Goal: Check status: Check status

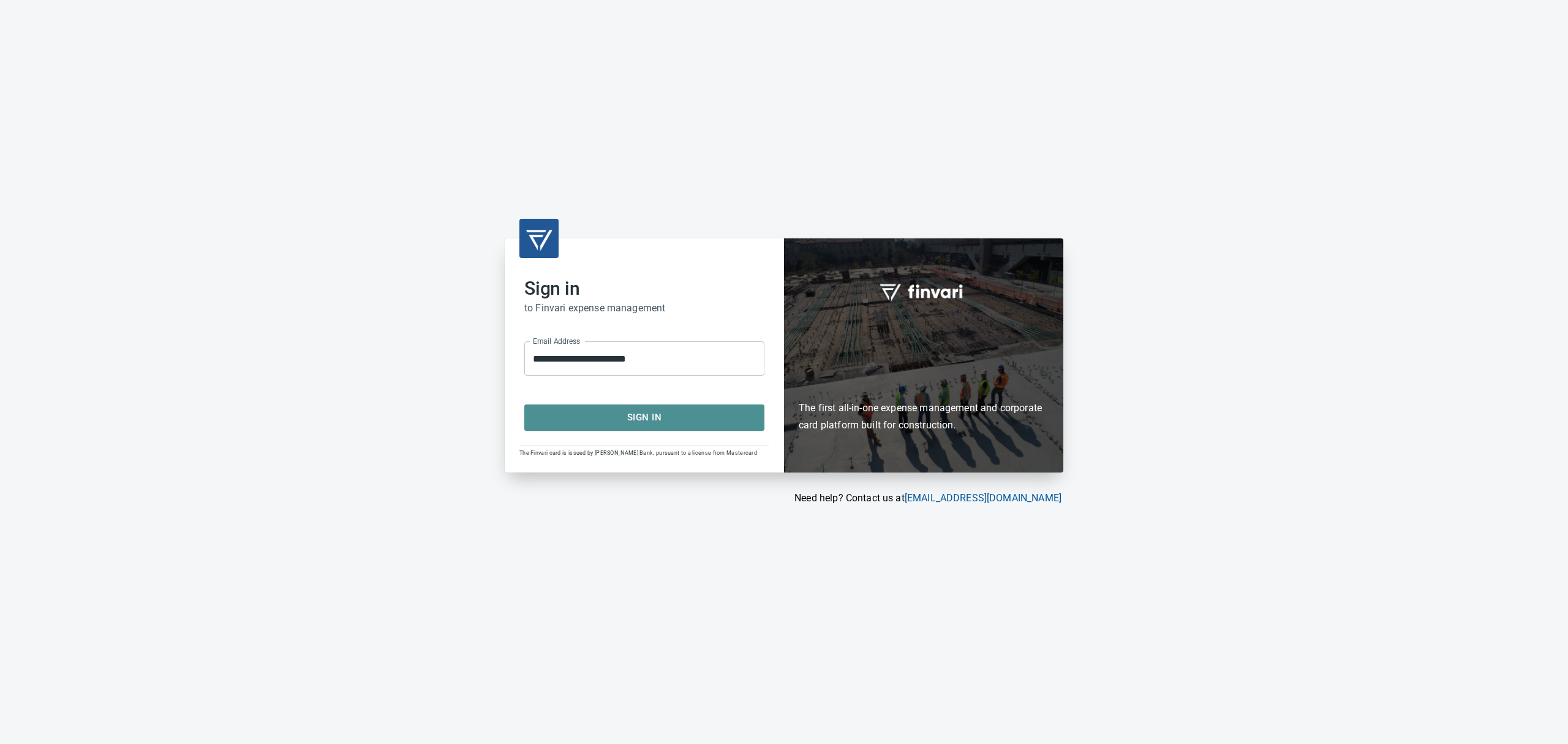
click at [596, 412] on span "Sign In" at bounding box center [645, 417] width 213 height 16
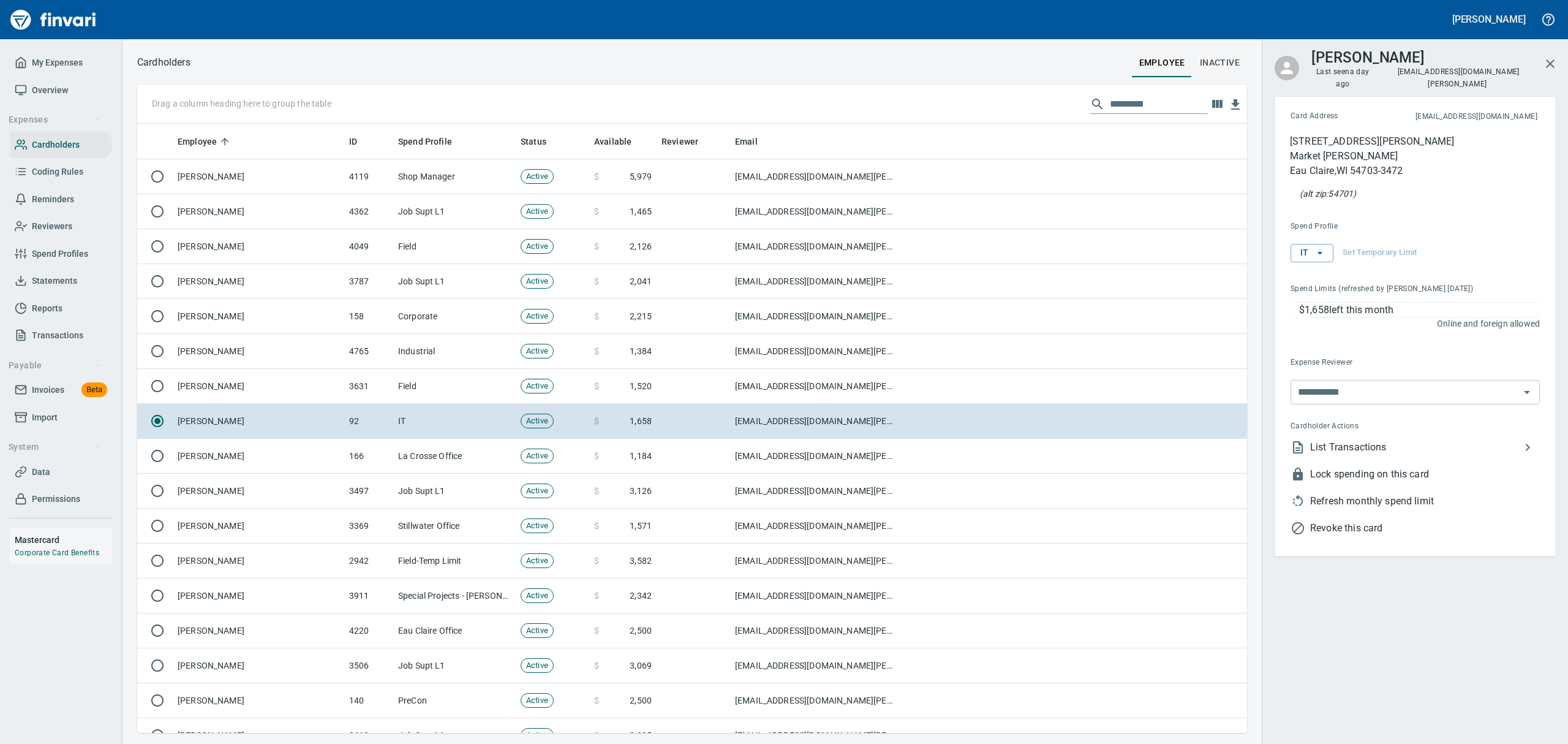
scroll to position [1, 1]
click at [55, 93] on span "Overview" at bounding box center [50, 90] width 36 height 15
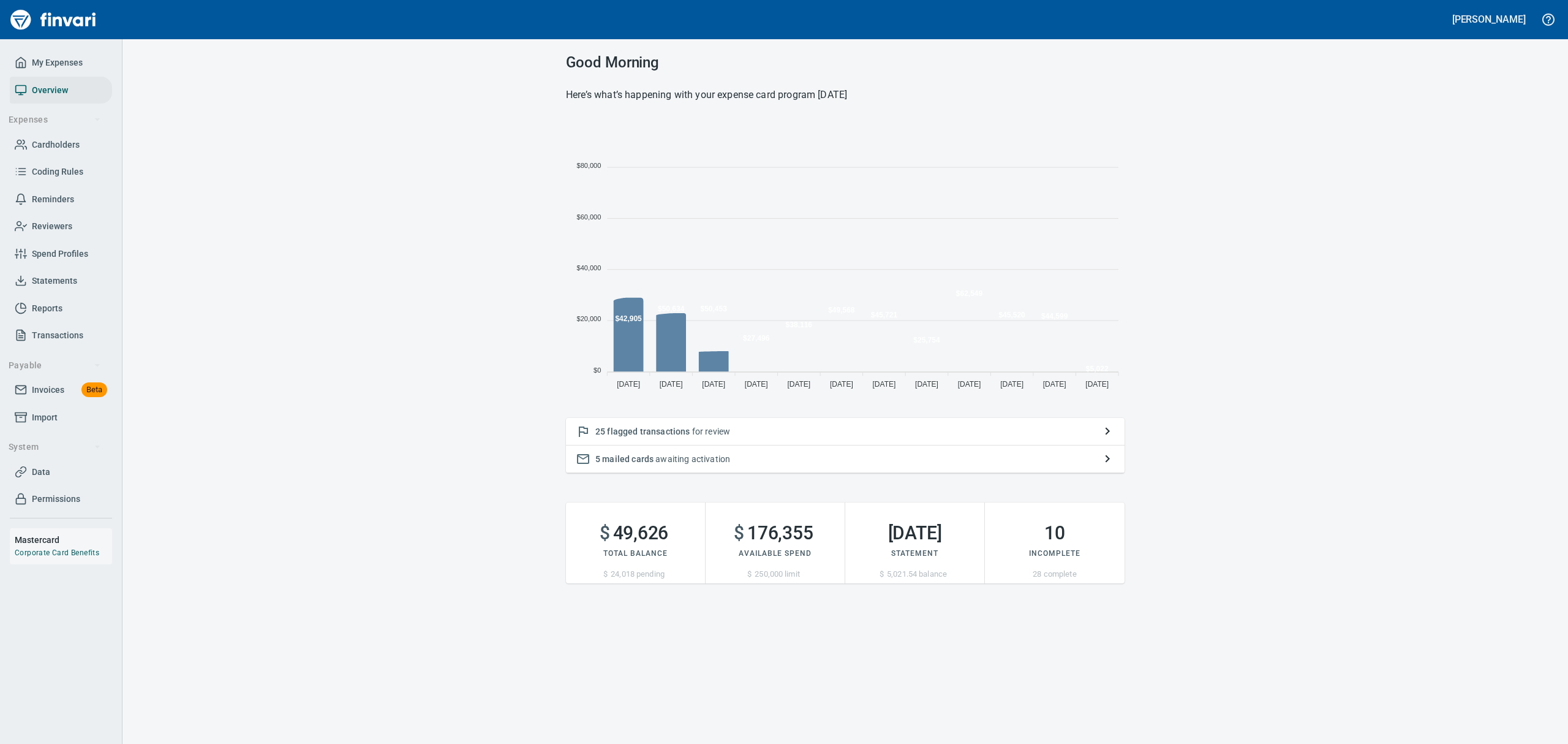
scroll to position [271, 545]
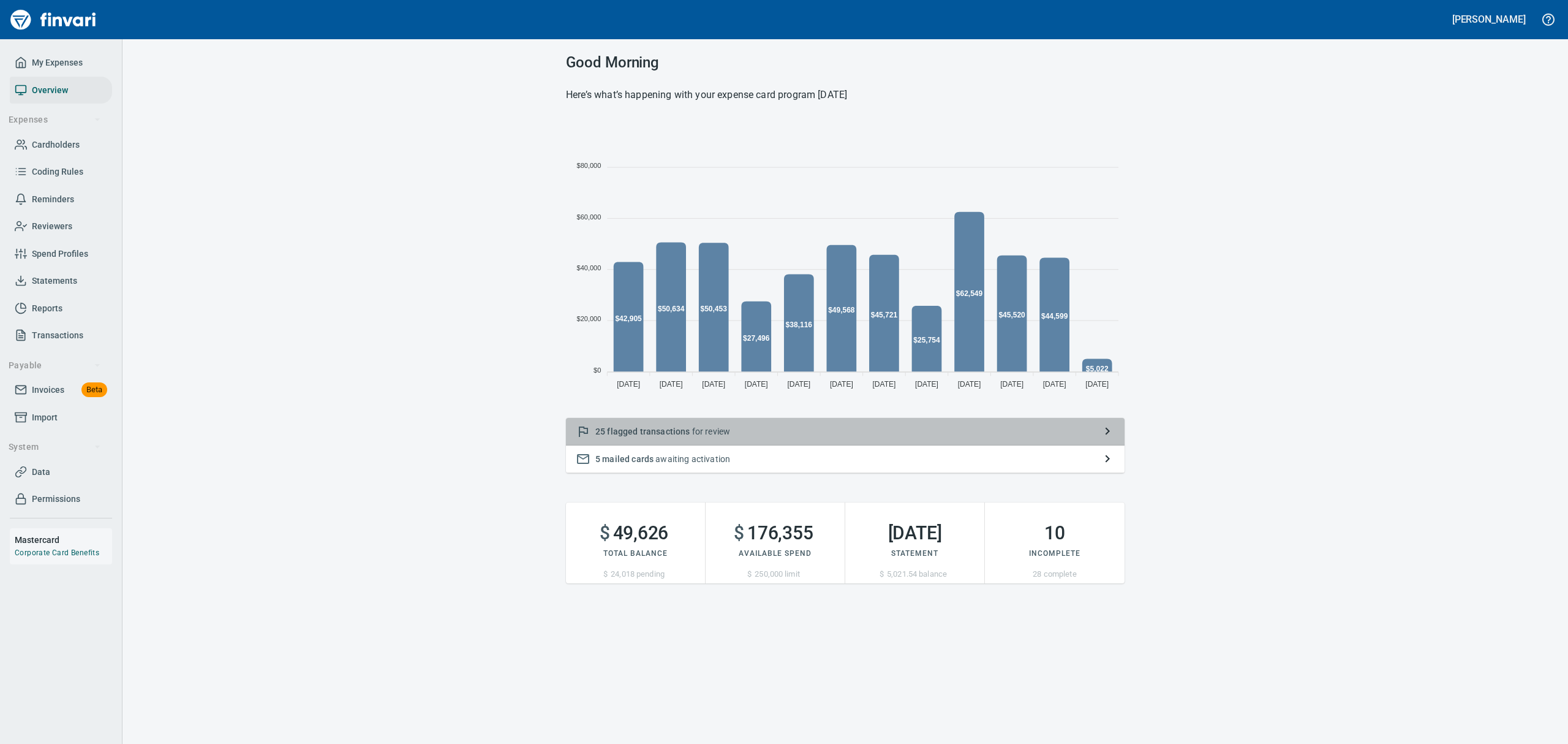
click at [620, 430] on span "flagged transactions" at bounding box center [648, 431] width 83 height 10
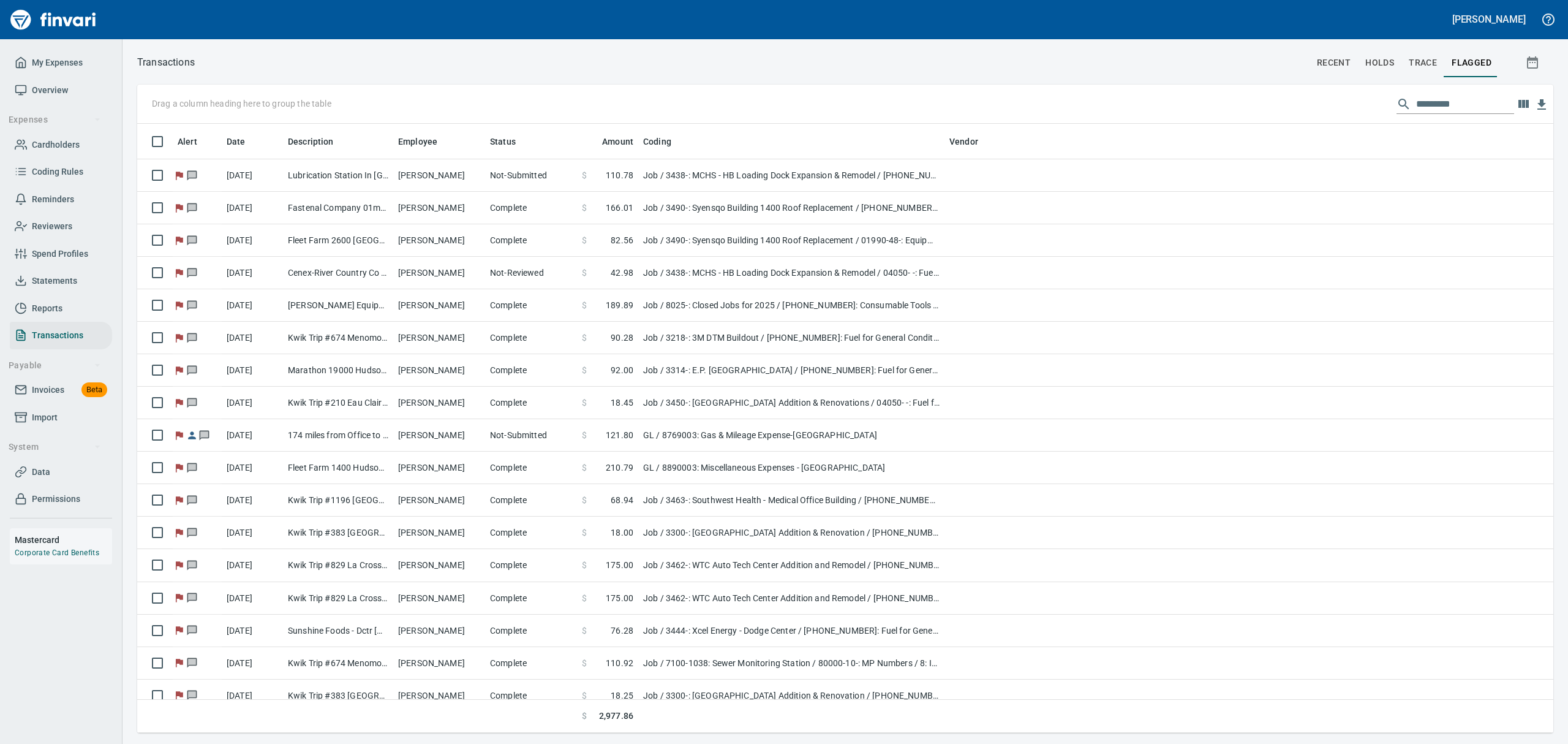
scroll to position [595, 1388]
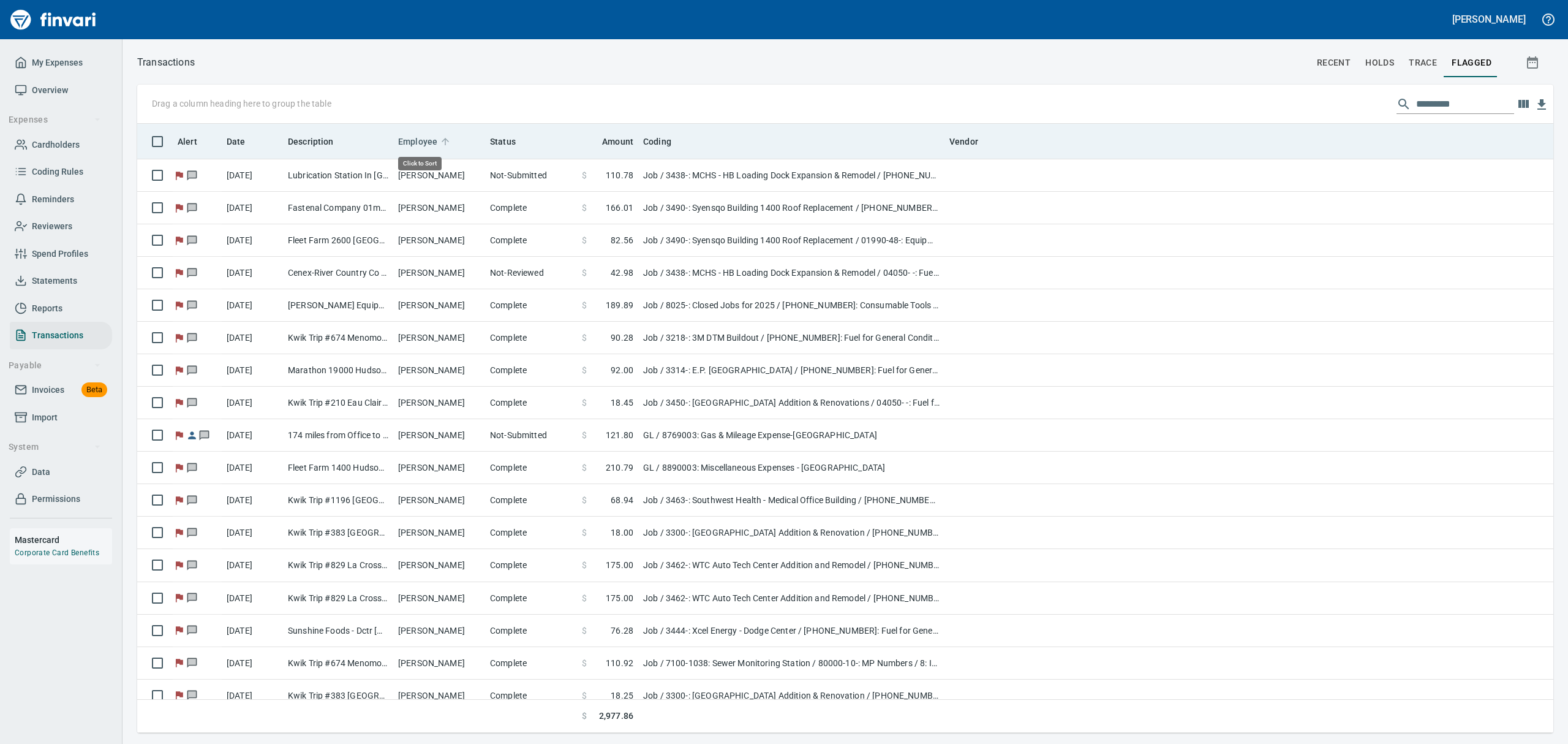
click at [407, 141] on span "Employee" at bounding box center [418, 142] width 39 height 15
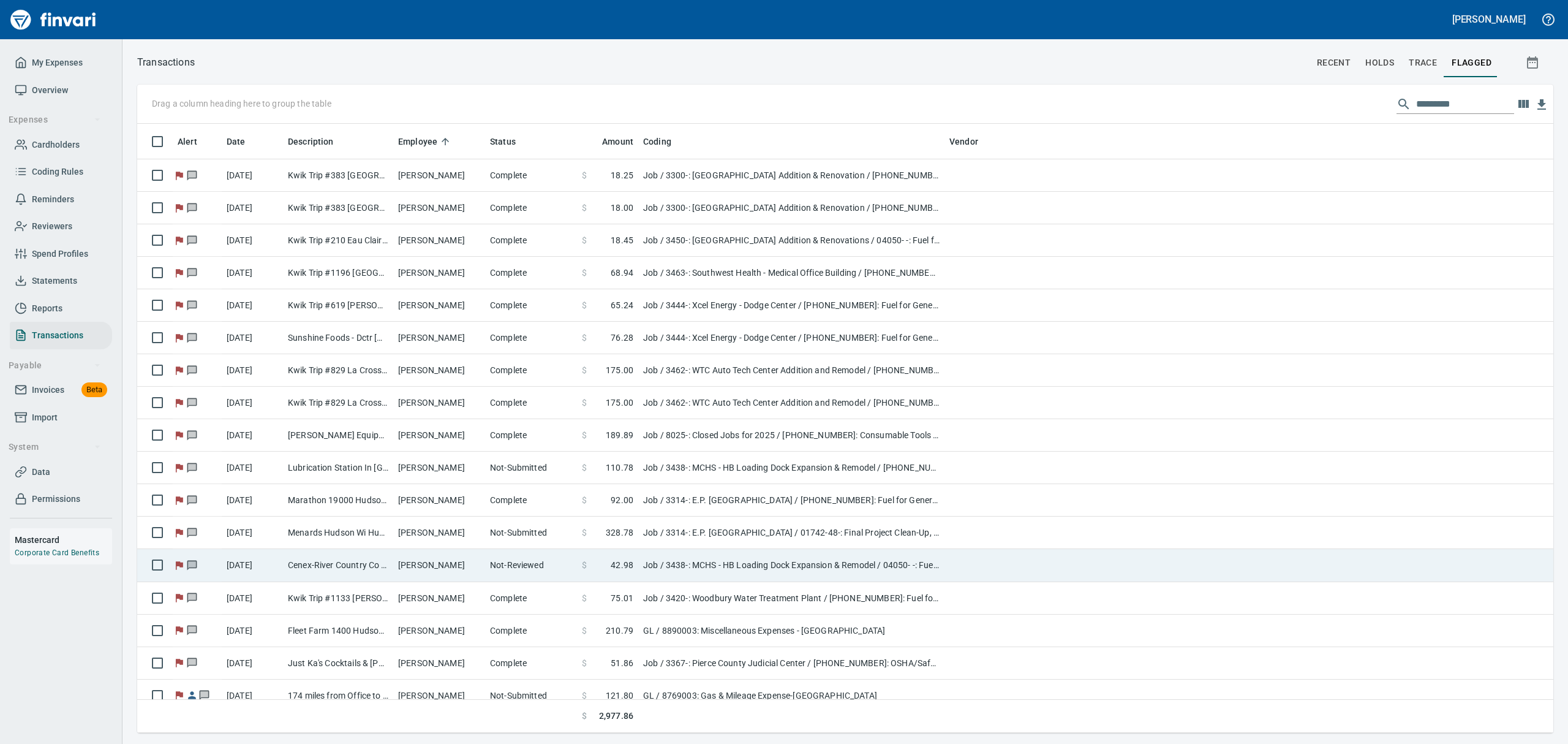
scroll to position [276, 0]
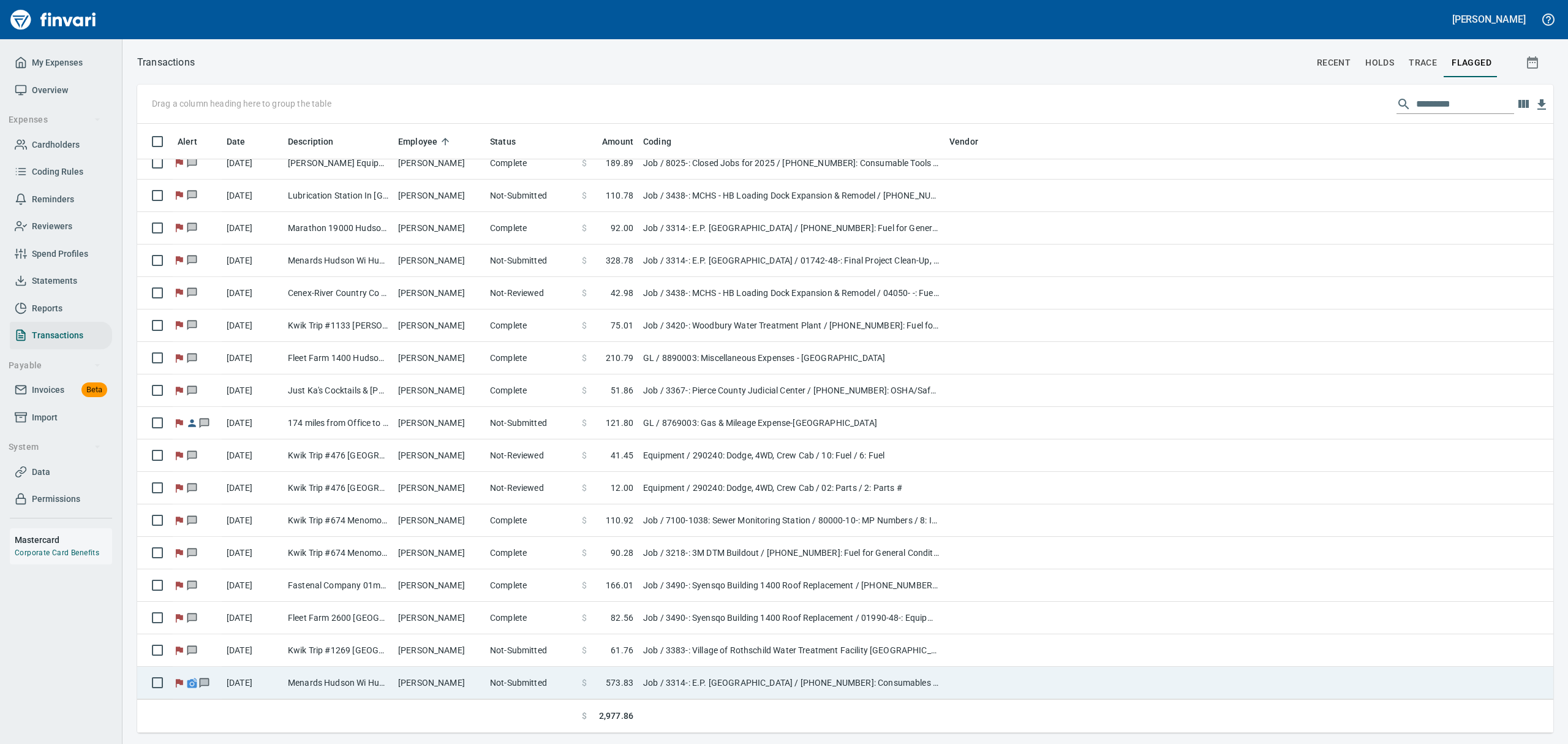
click at [435, 679] on td "William Harter" at bounding box center [439, 682] width 92 height 33
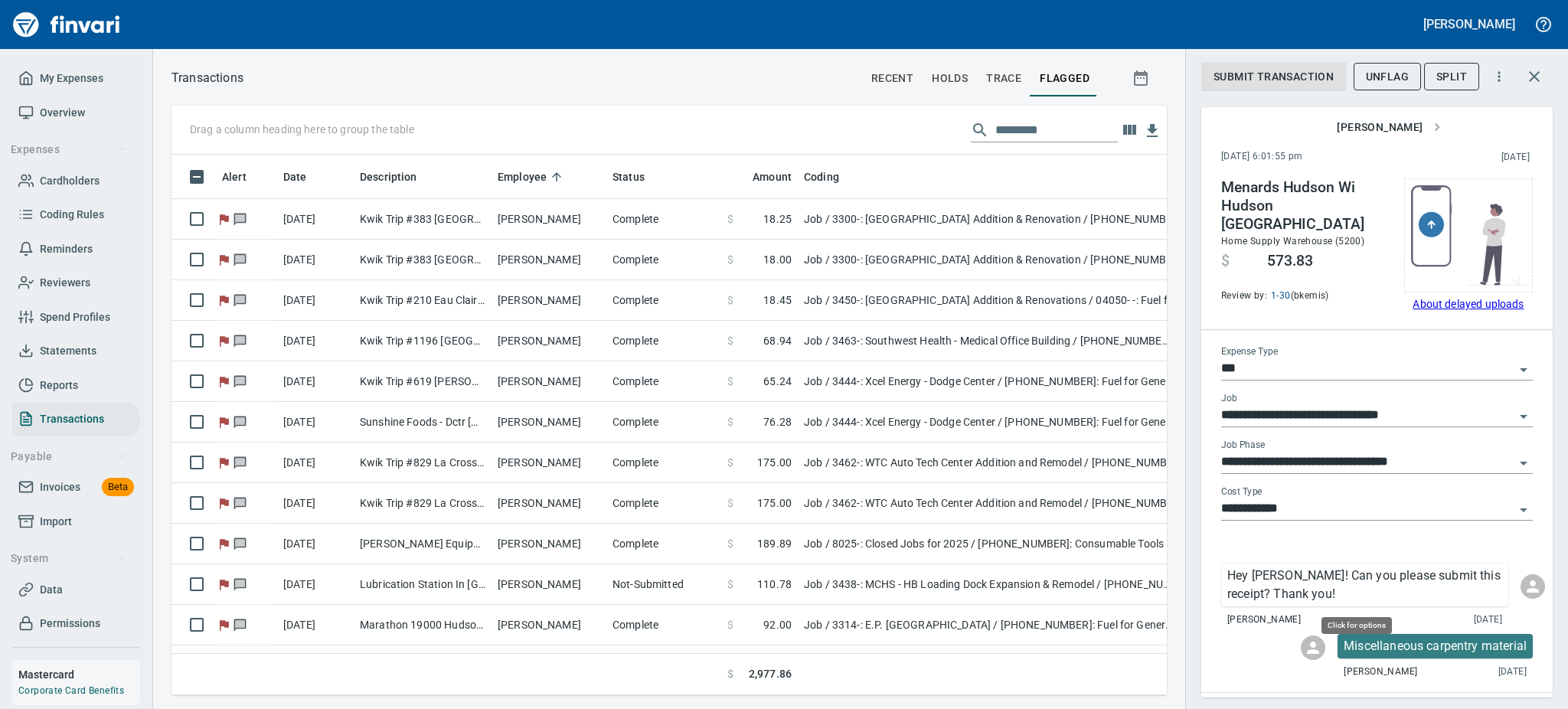
scroll to position [507, 961]
